Goal: Task Accomplishment & Management: Use online tool/utility

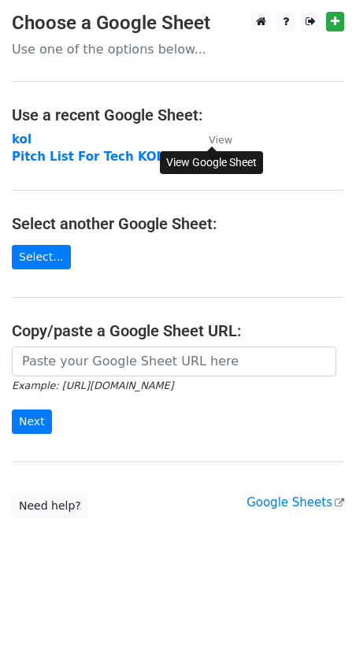
click at [217, 139] on small "View" at bounding box center [221, 140] width 24 height 12
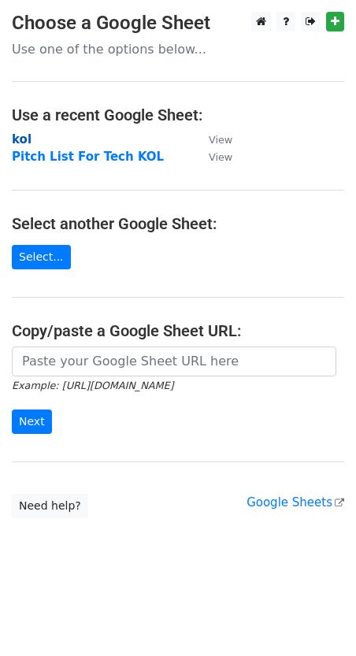
click at [25, 136] on strong "kol" at bounding box center [22, 139] width 20 height 14
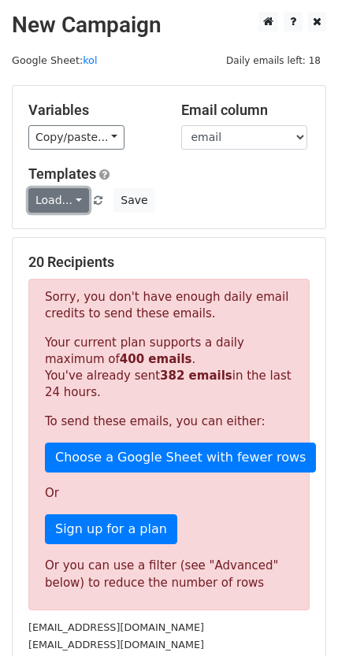
click at [57, 198] on link "Load..." at bounding box center [58, 200] width 61 height 24
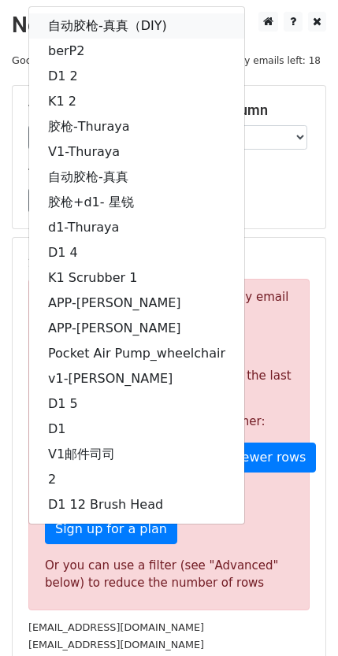
click at [163, 33] on link "自动胶枪-真真（DIY)" at bounding box center [136, 25] width 215 height 25
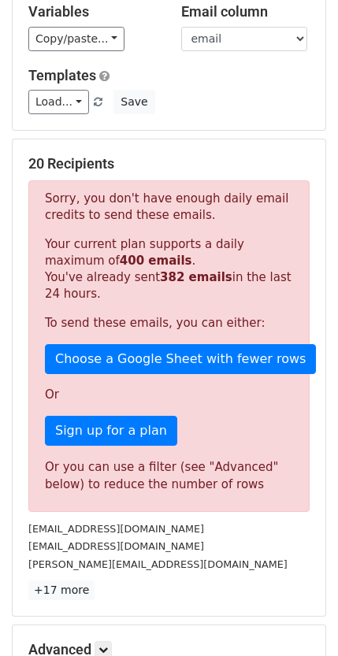
scroll to position [236, 0]
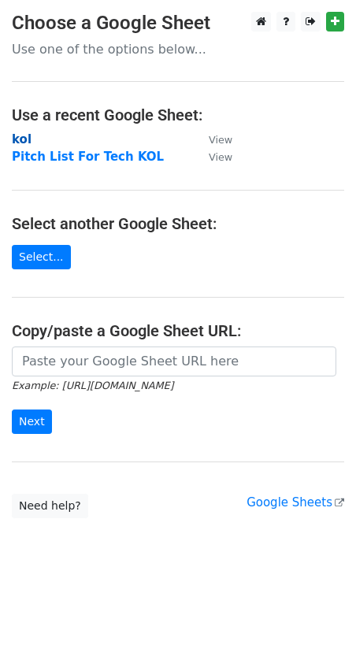
click at [28, 137] on strong "kol" at bounding box center [22, 139] width 20 height 14
click at [21, 139] on strong "kol" at bounding box center [22, 139] width 20 height 14
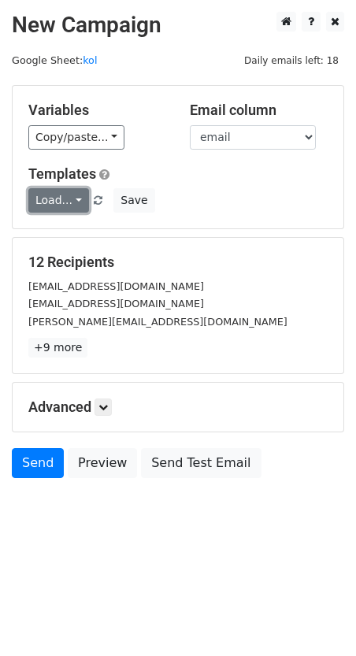
click at [77, 194] on link "Load..." at bounding box center [58, 200] width 61 height 24
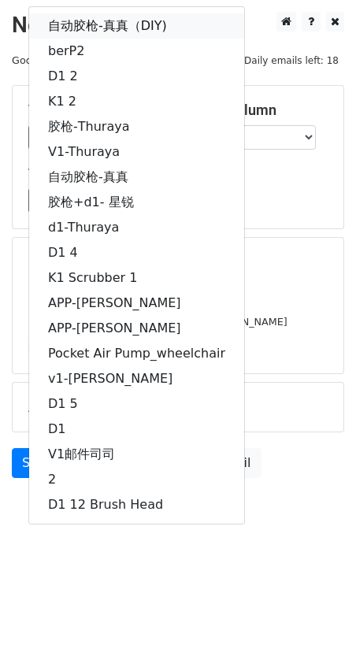
click at [146, 29] on link "自动胶枪-真真（DIY)" at bounding box center [136, 25] width 215 height 25
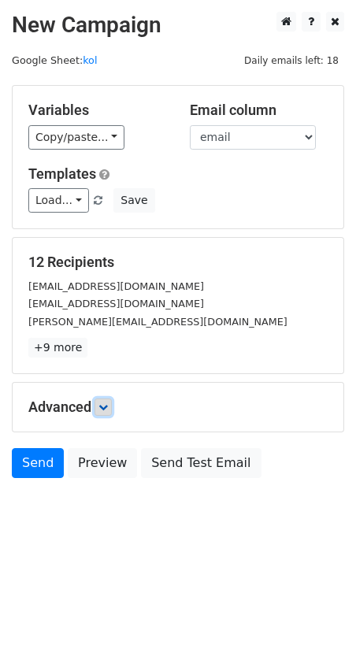
click at [102, 405] on icon at bounding box center [102, 406] width 9 height 9
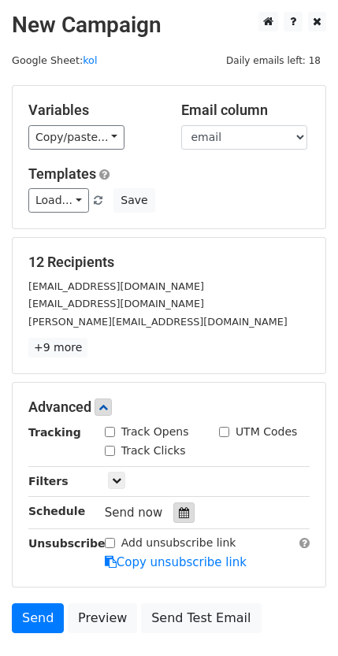
click at [173, 514] on div at bounding box center [183, 512] width 21 height 20
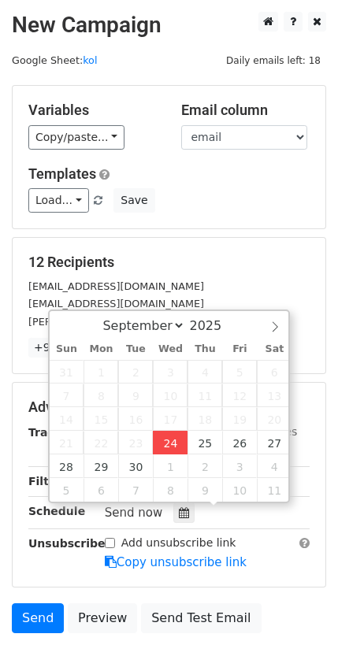
type input "2025-09-24 17:28"
type input "05"
type input "28"
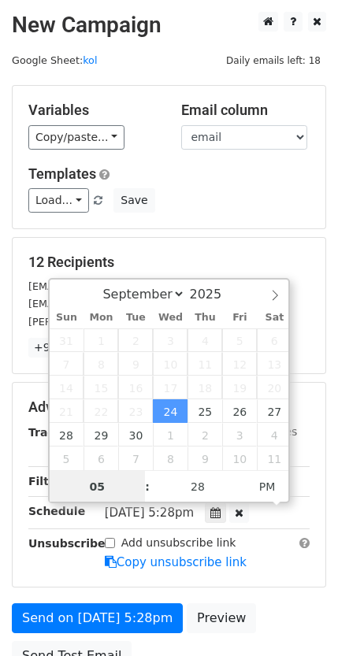
scroll to position [1, 0]
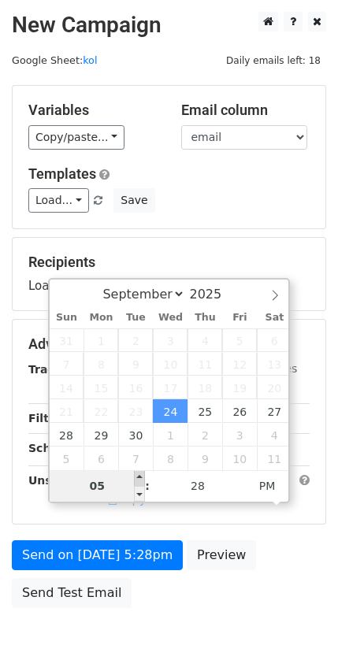
type input "9"
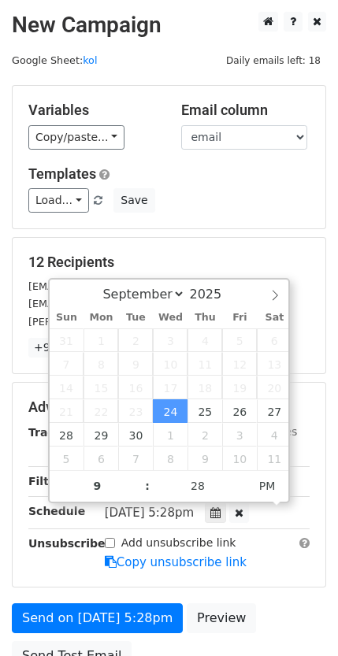
type input "2025-09-24 21:28"
click at [323, 458] on div "Advanced Tracking Track Opens UTM Codes Track Clicks Filters Only include sprea…" at bounding box center [169, 485] width 313 height 204
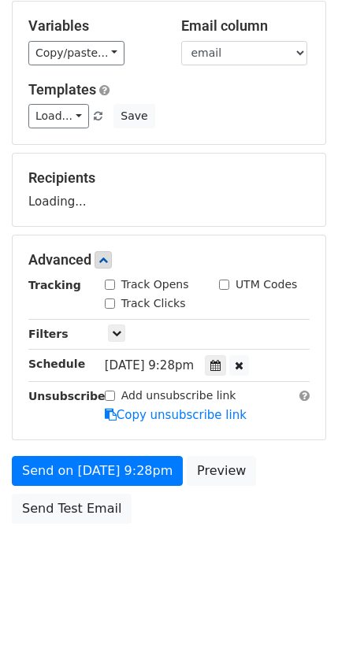
scroll to position [86, 0]
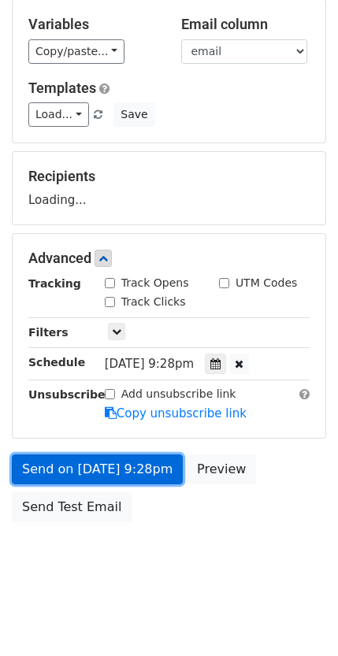
click at [155, 457] on link "Send on Sep 24 at 9:28pm" at bounding box center [97, 469] width 171 height 30
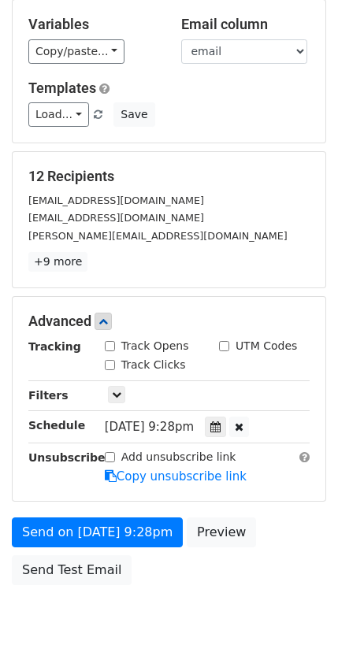
click at [249, 265] on p "+9 more" at bounding box center [168, 262] width 281 height 20
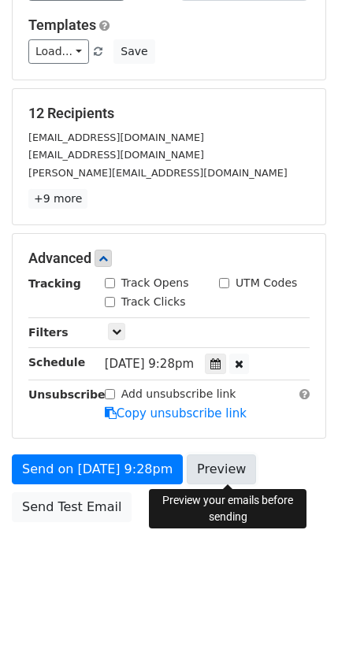
click at [212, 469] on link "Preview" at bounding box center [221, 469] width 69 height 30
click at [242, 465] on link "Preview" at bounding box center [221, 469] width 69 height 30
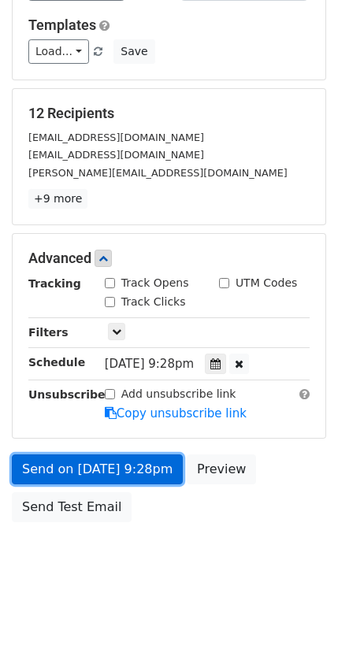
click at [144, 473] on link "Send on Sep 24 at 9:28pm" at bounding box center [97, 469] width 171 height 30
